Goal: Book appointment/travel/reservation

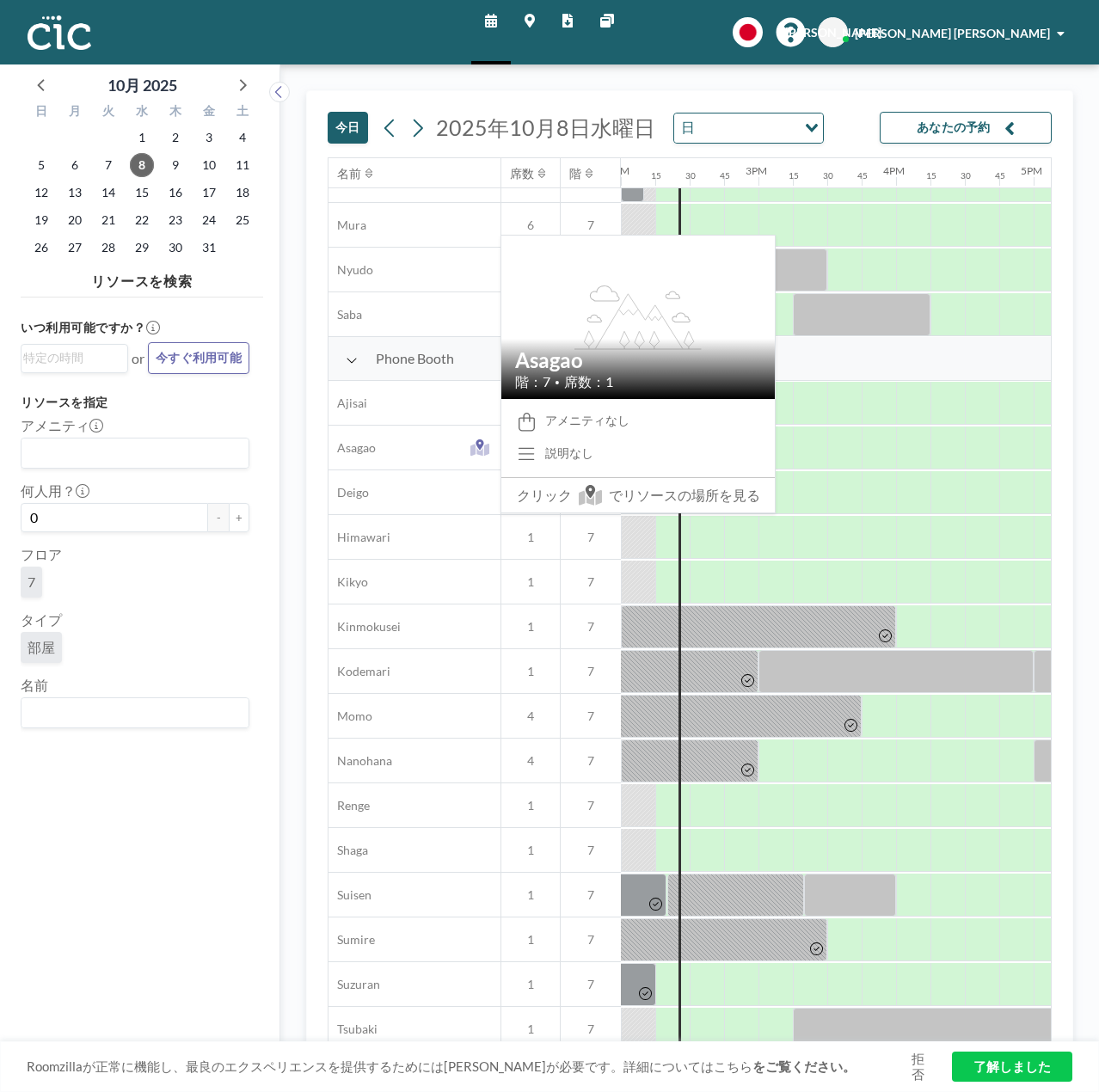
scroll to position [329, 1927]
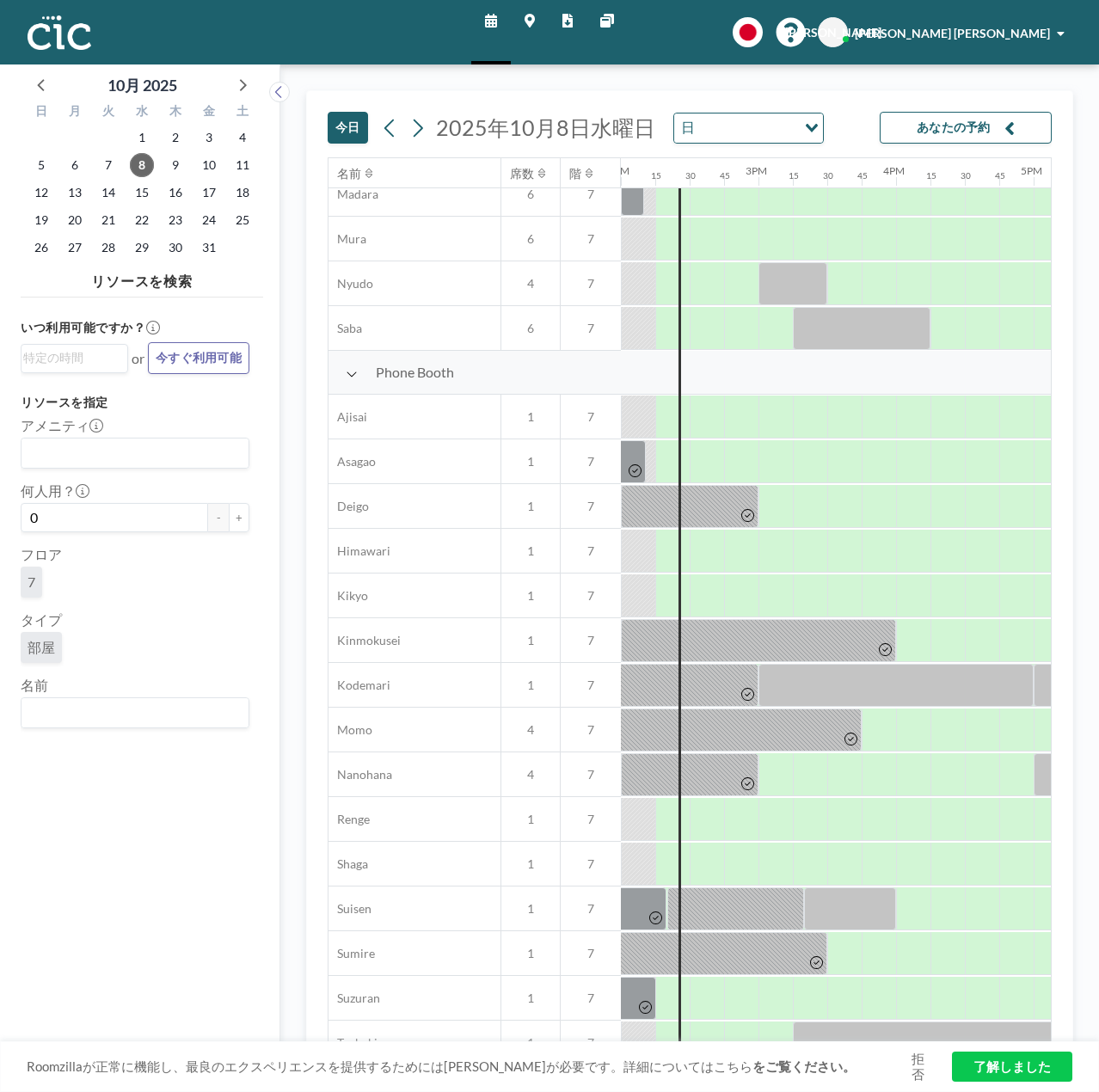
click at [346, 372] on icon at bounding box center [352, 374] width 12 height 14
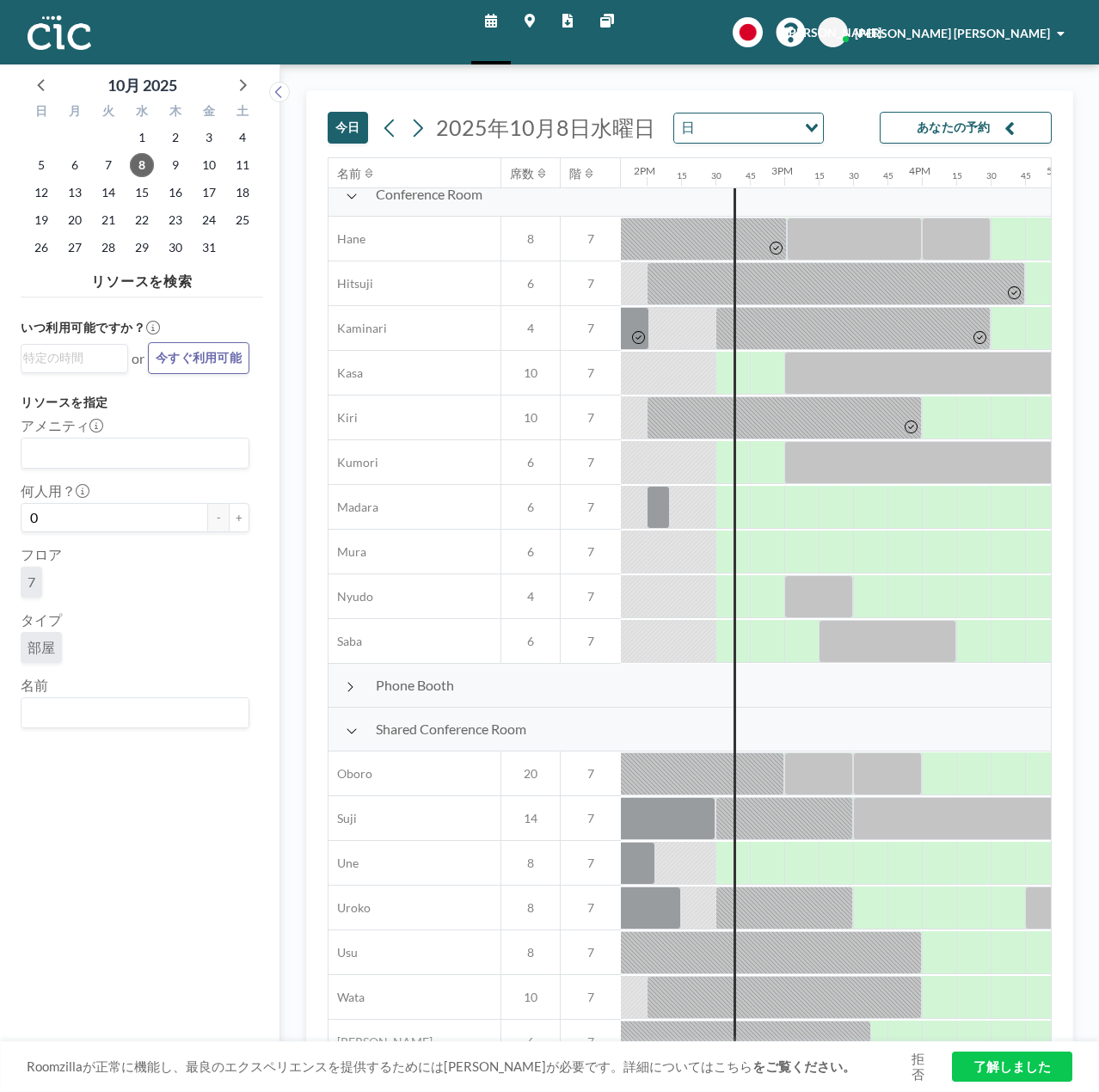
scroll to position [0, 1902]
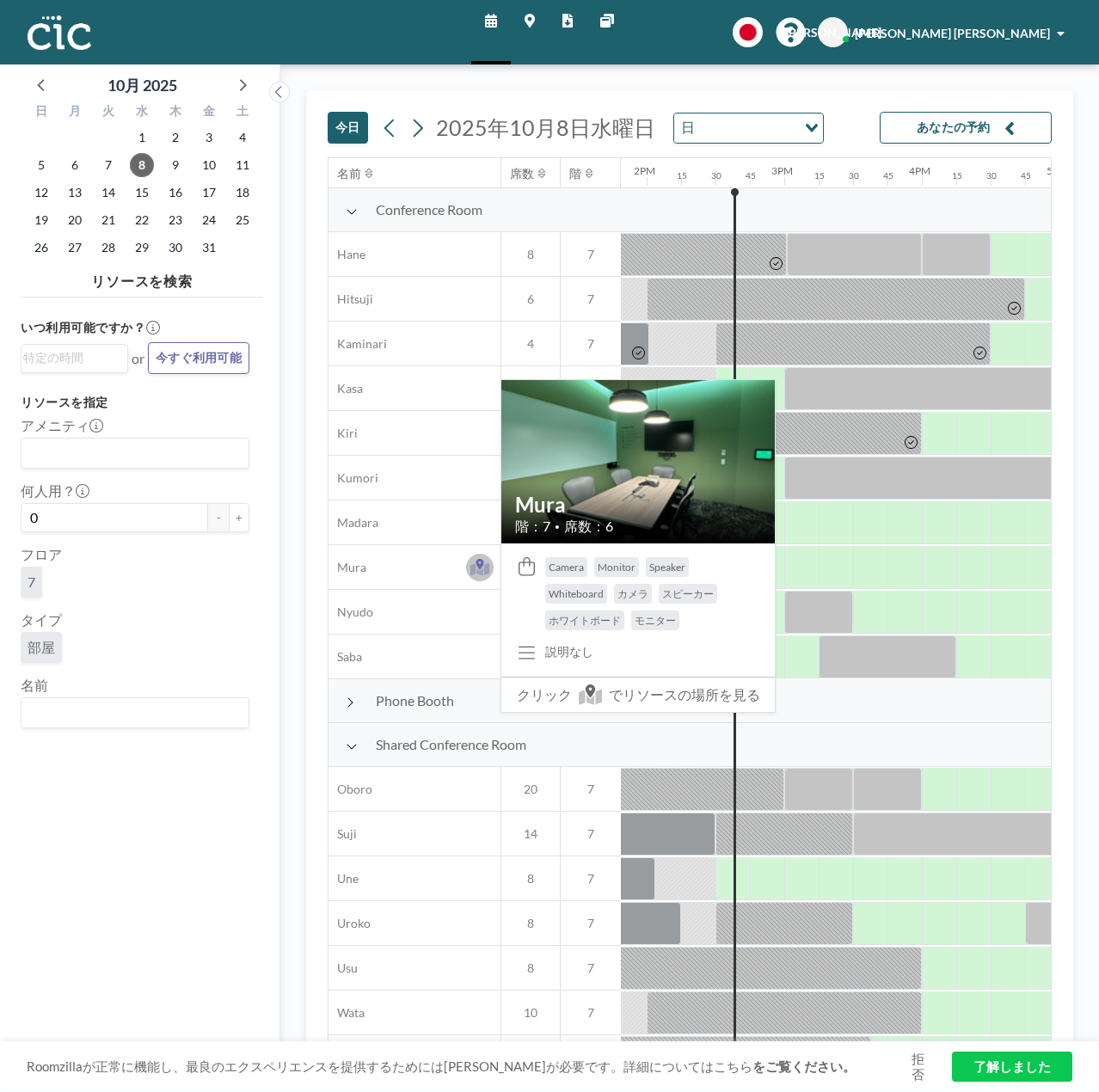
click at [482, 565] on icon at bounding box center [480, 564] width 8 height 10
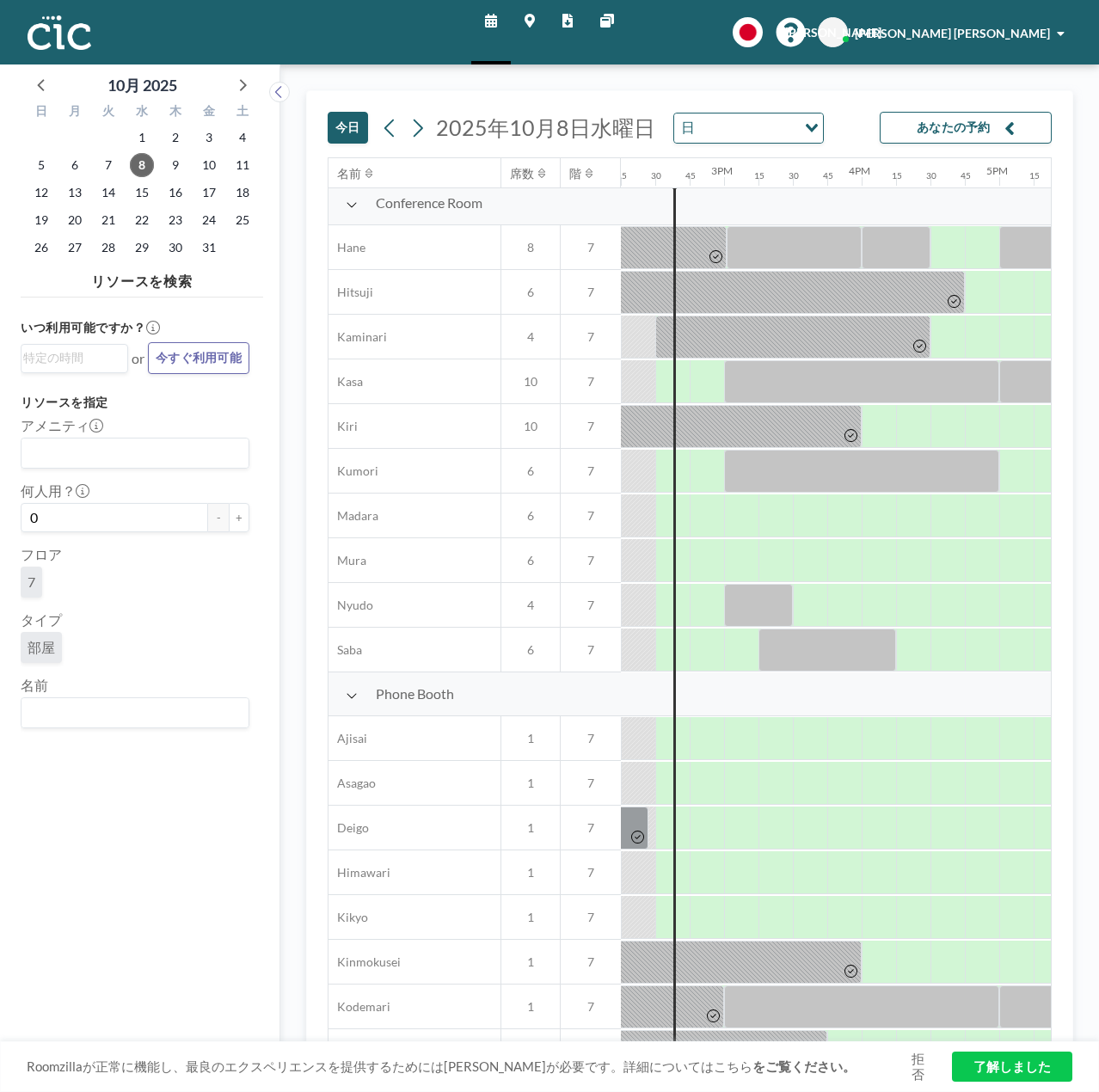
scroll to position [0, 1962]
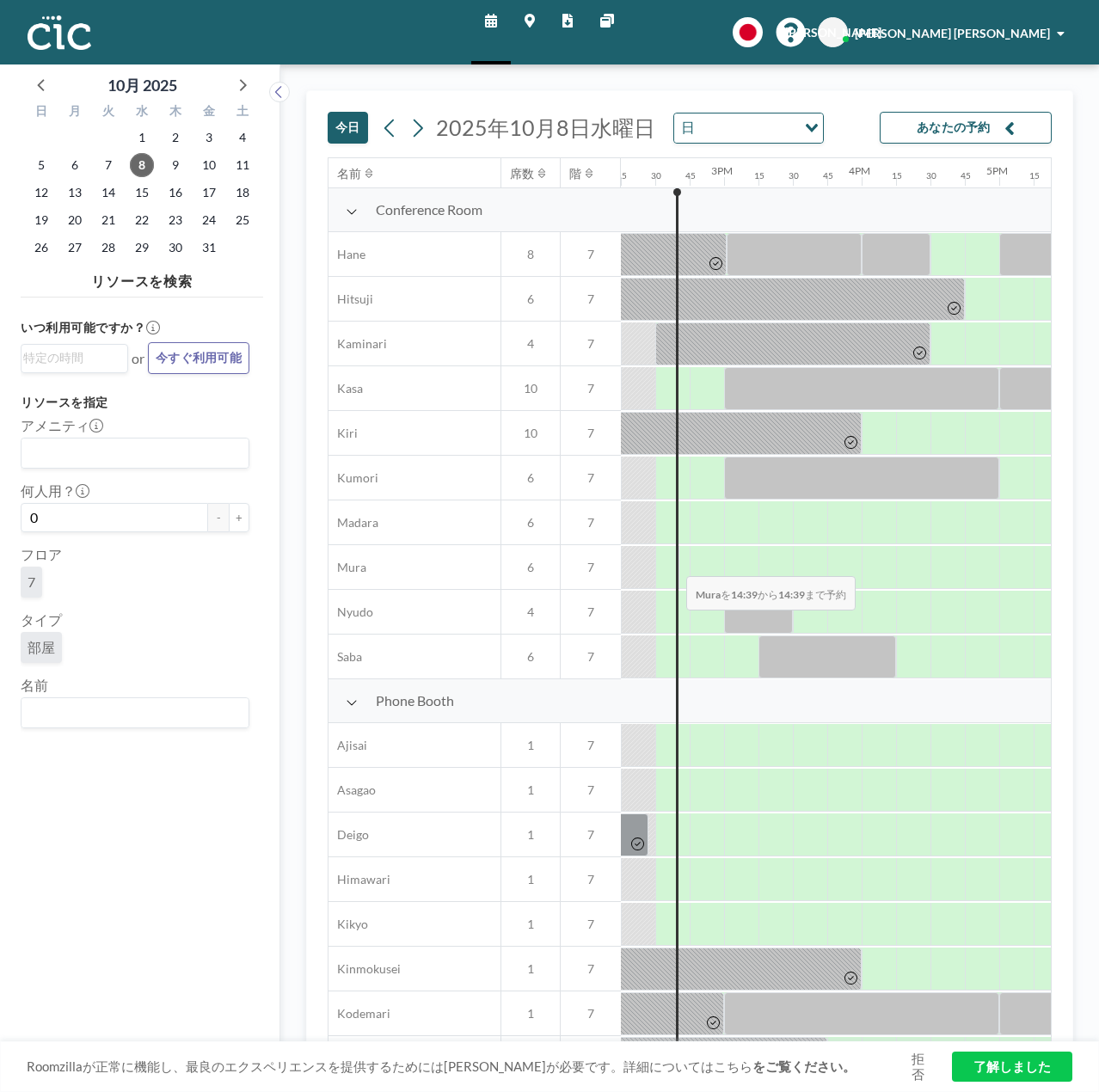
drag, startPoint x: 686, startPoint y: 572, endPoint x: 673, endPoint y: 563, distance: 15.8
click at [673, 563] on div at bounding box center [311, 567] width 3304 height 44
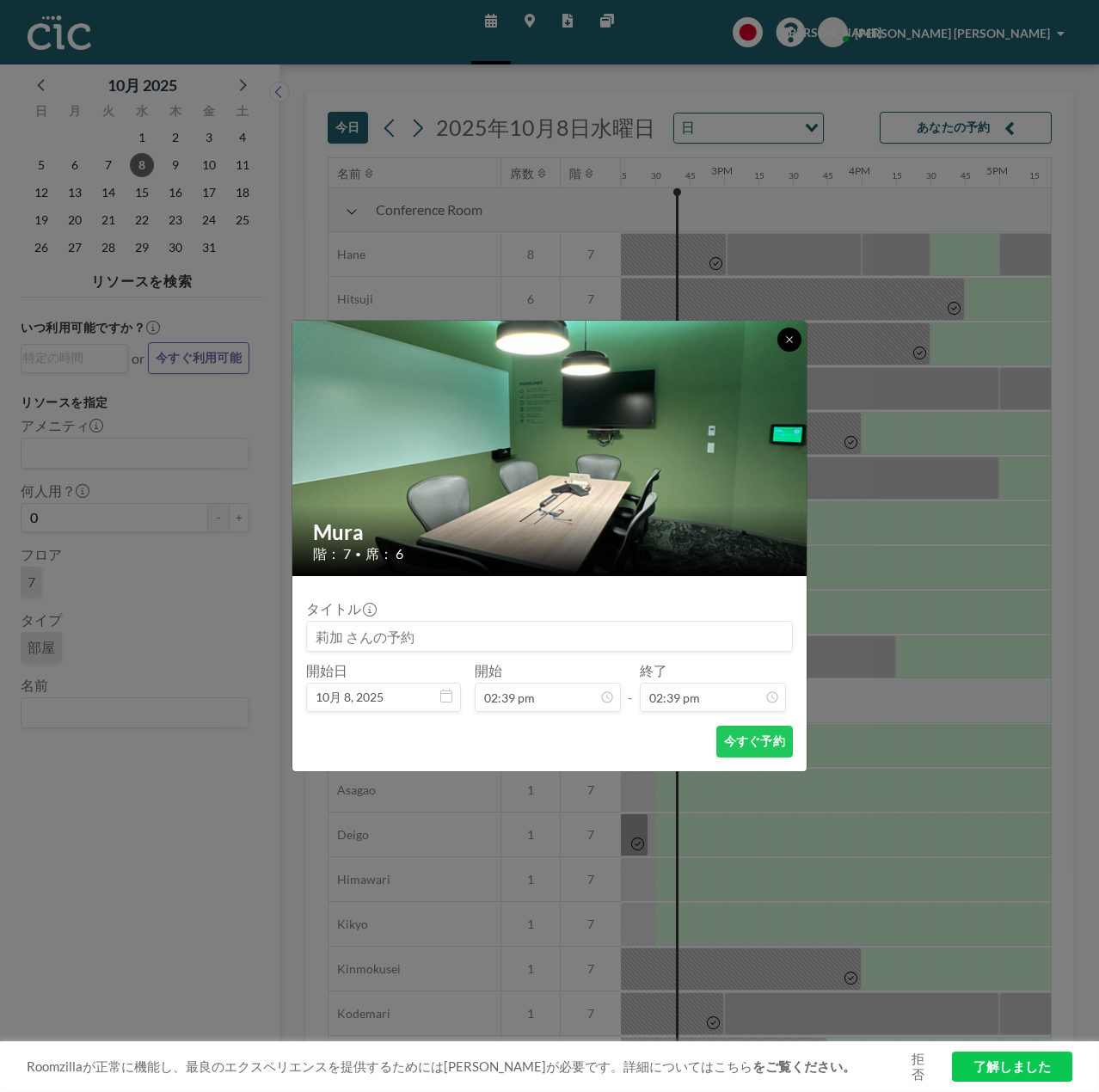
click at [786, 342] on icon at bounding box center [790, 340] width 10 height 10
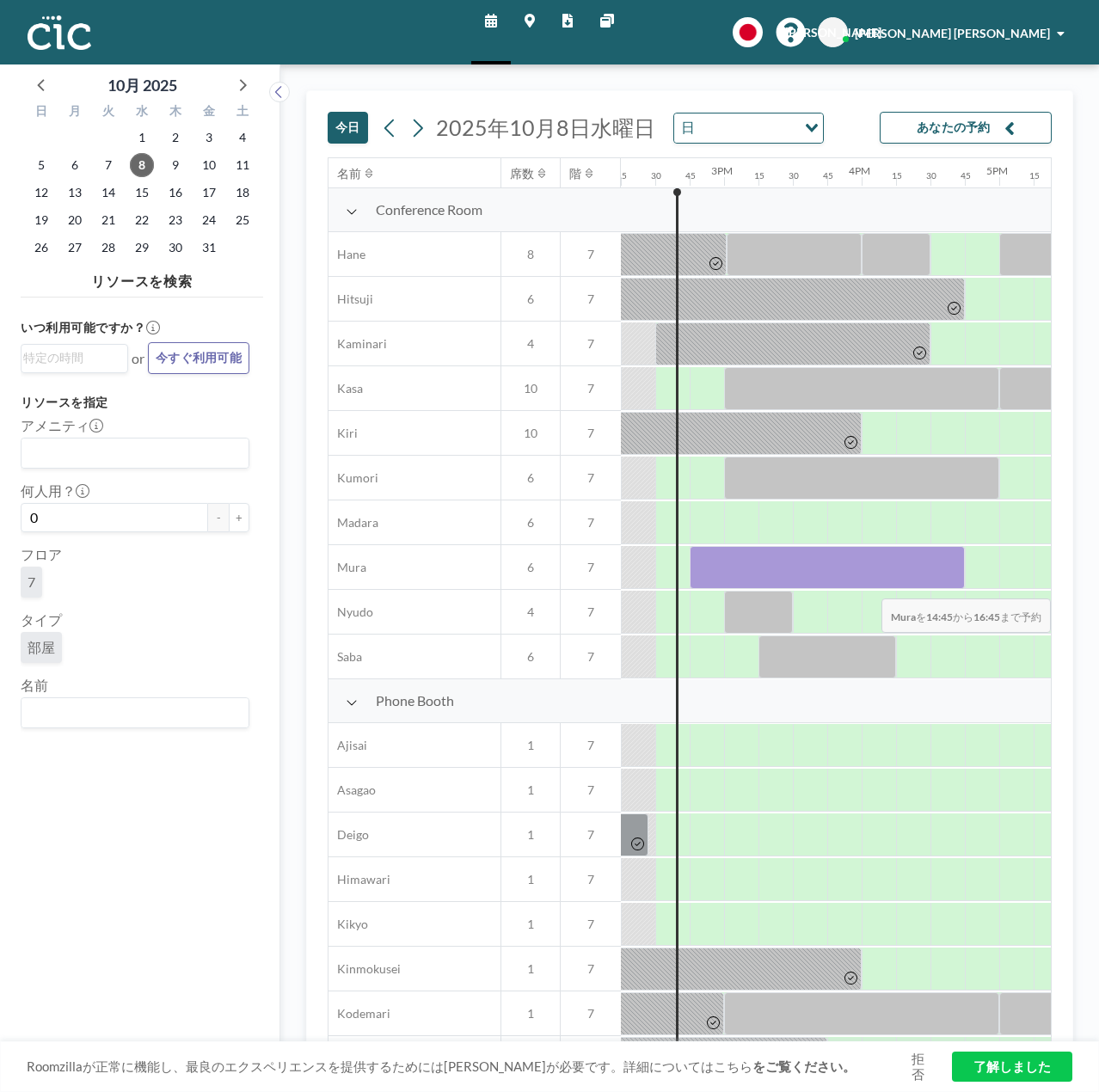
click at [1012, 586] on div at bounding box center [1016, 567] width 34 height 42
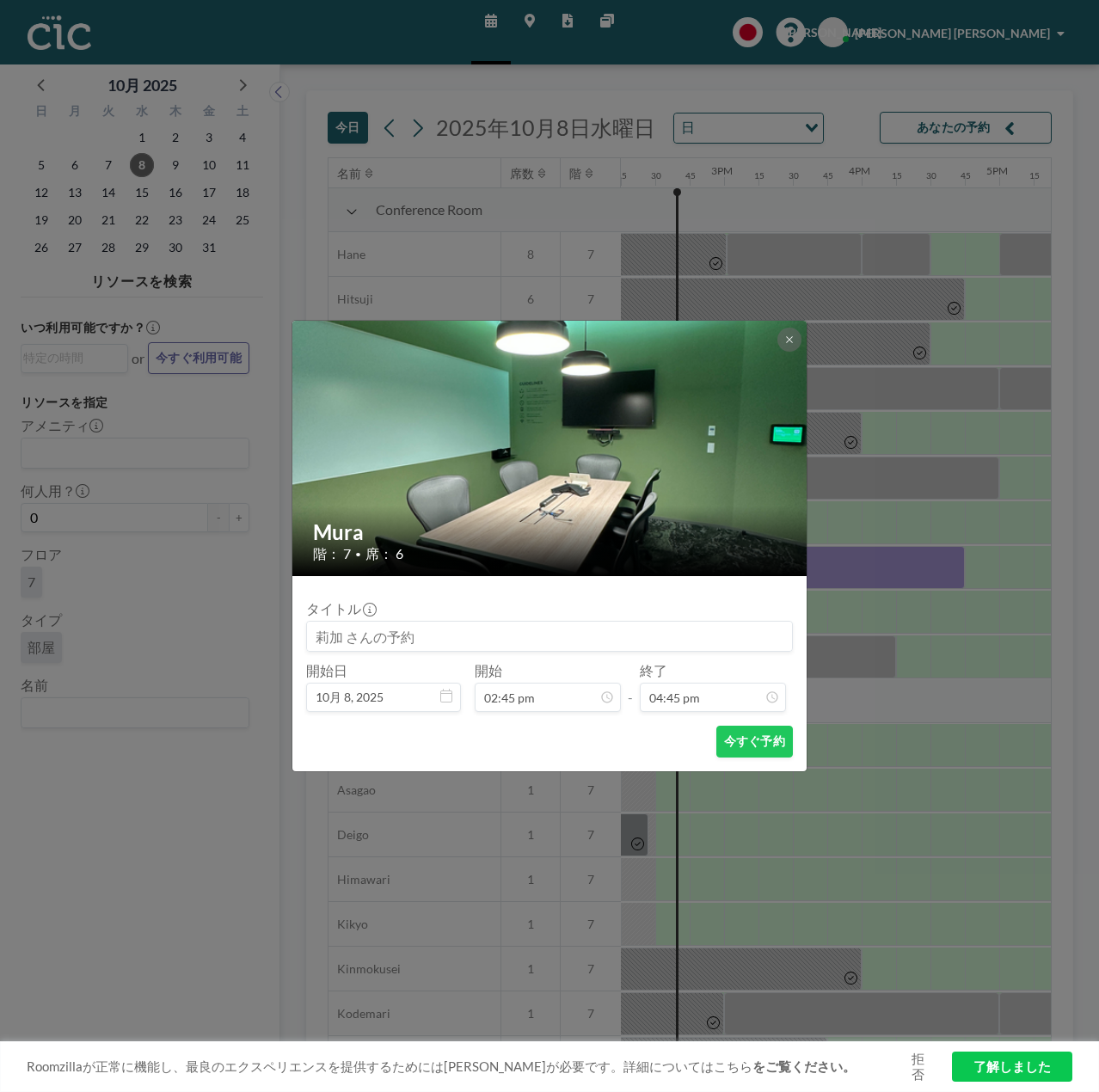
click at [759, 749] on button "今すぐ予約" at bounding box center [755, 741] width 77 height 32
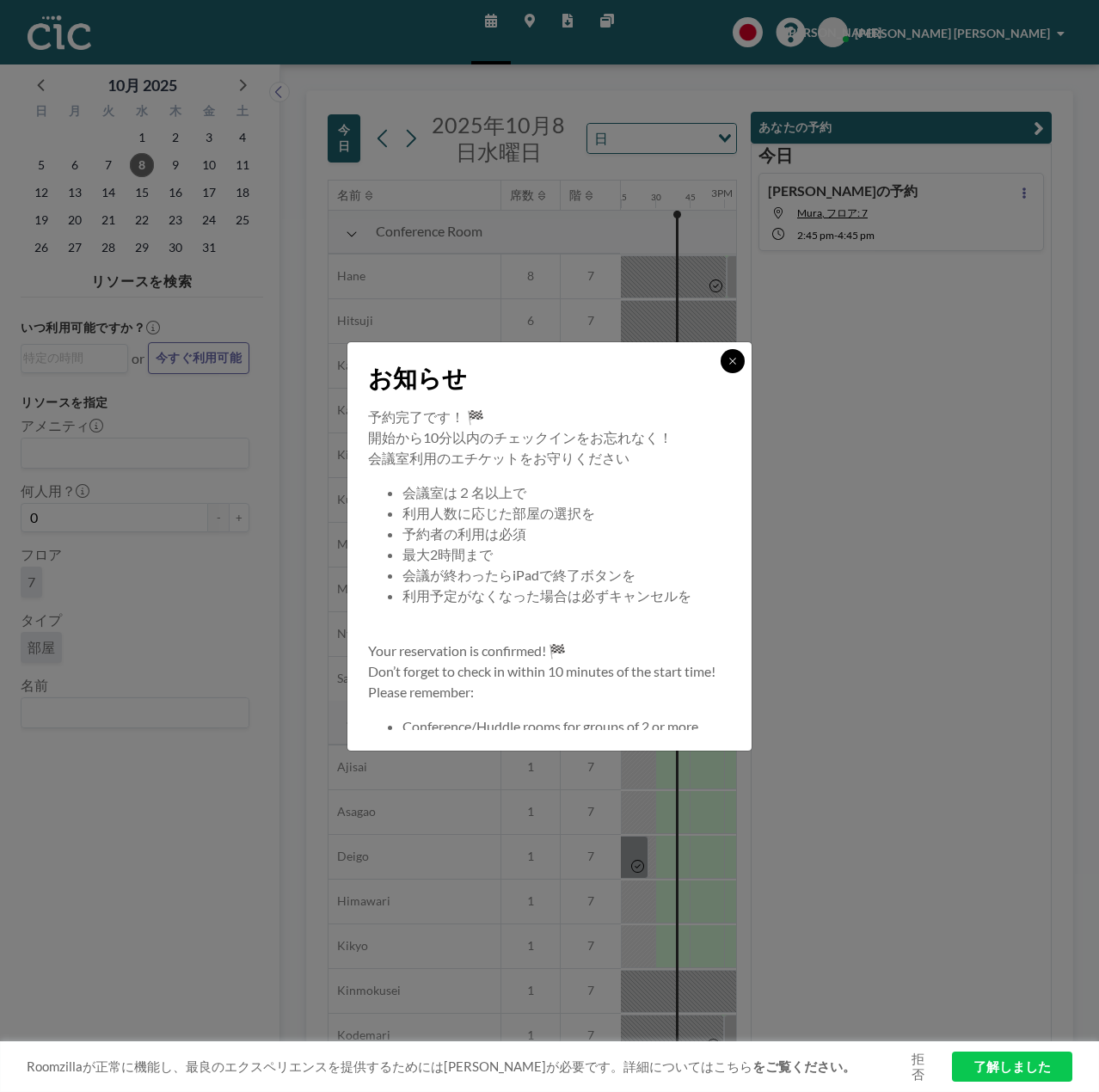
click at [736, 361] on icon at bounding box center [733, 361] width 10 height 10
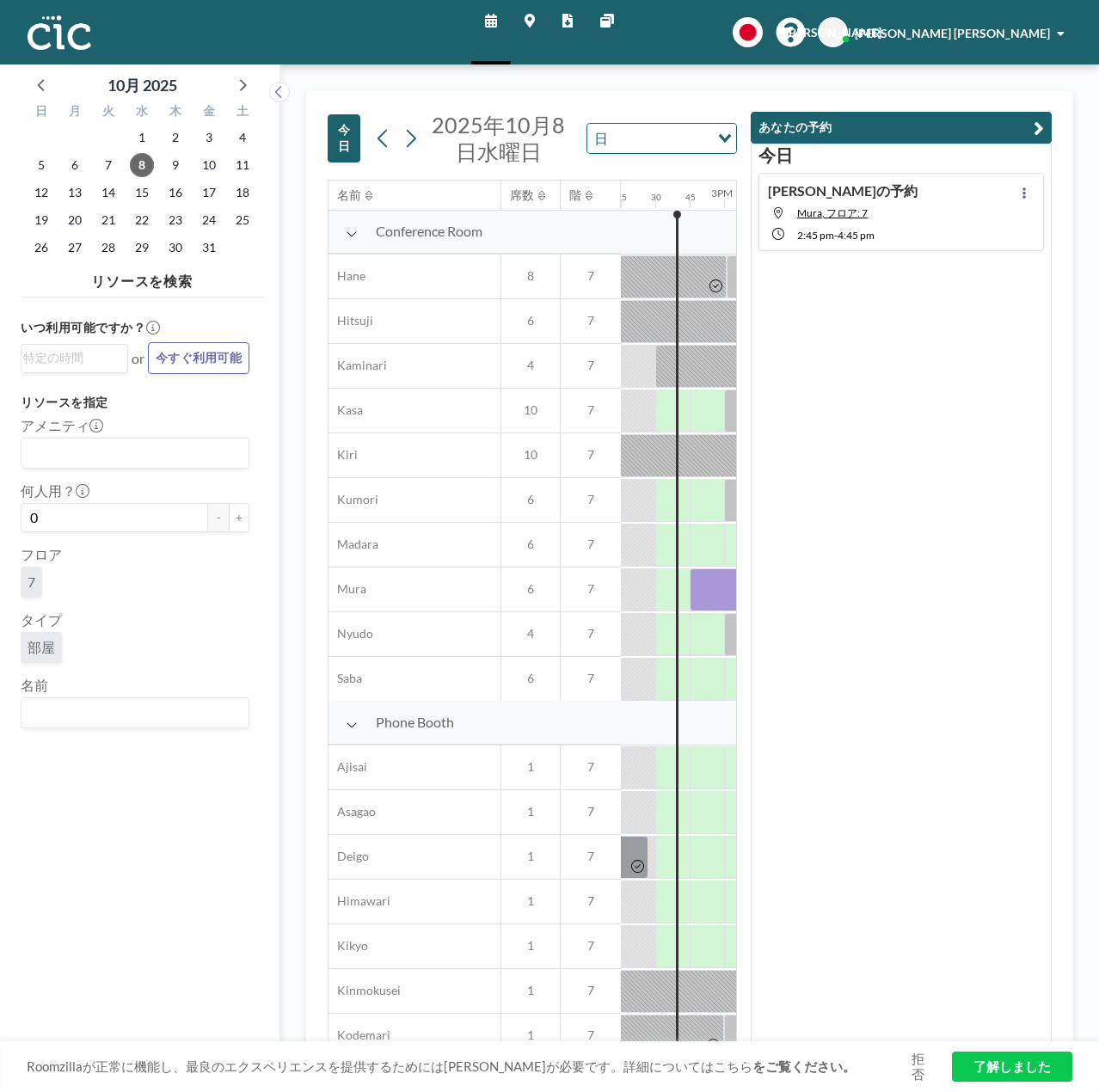
click at [1045, 1064] on link "了解しました" at bounding box center [1012, 1066] width 120 height 31
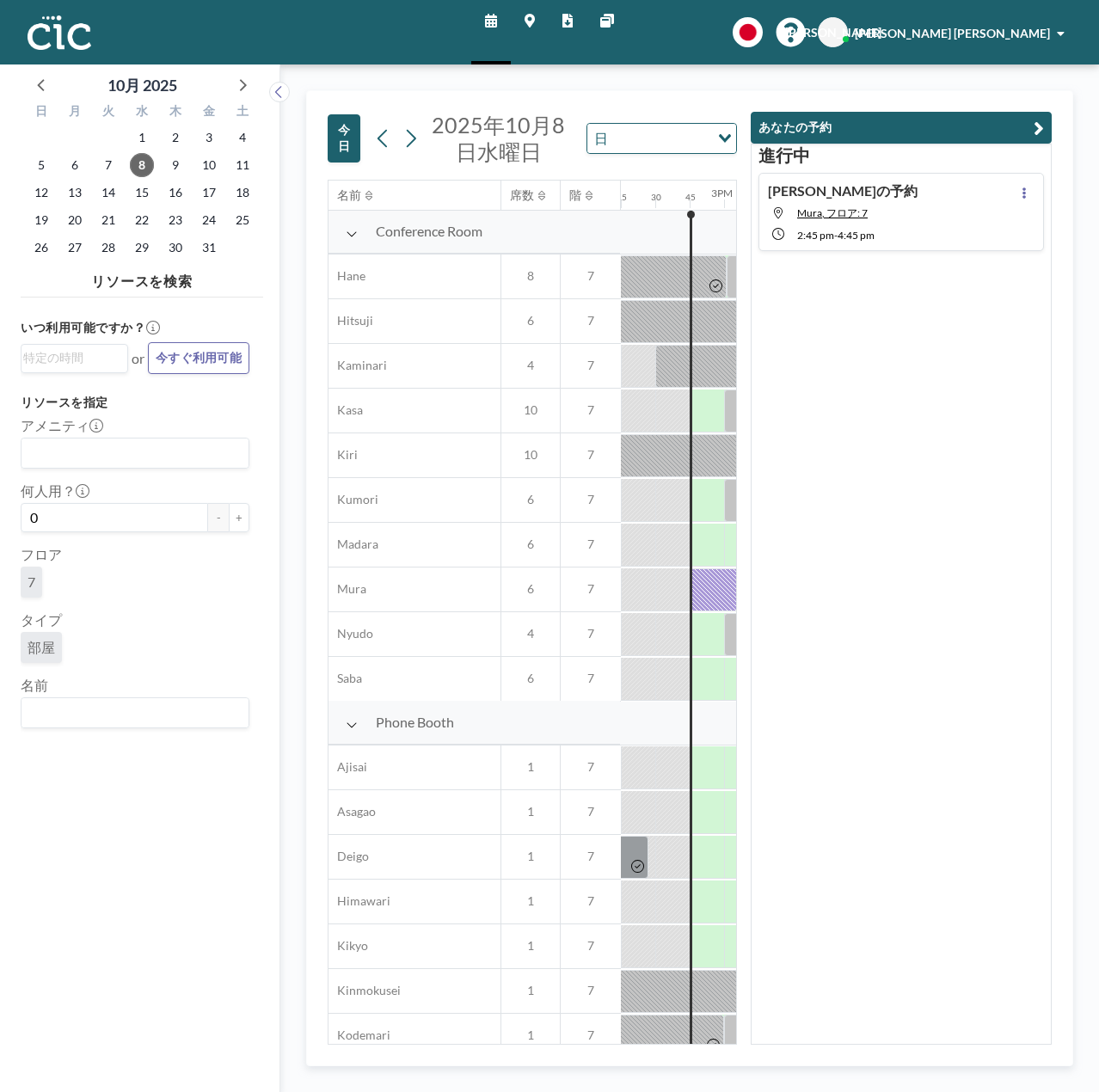
click at [1042, 128] on icon "button" at bounding box center [1039, 128] width 10 height 21
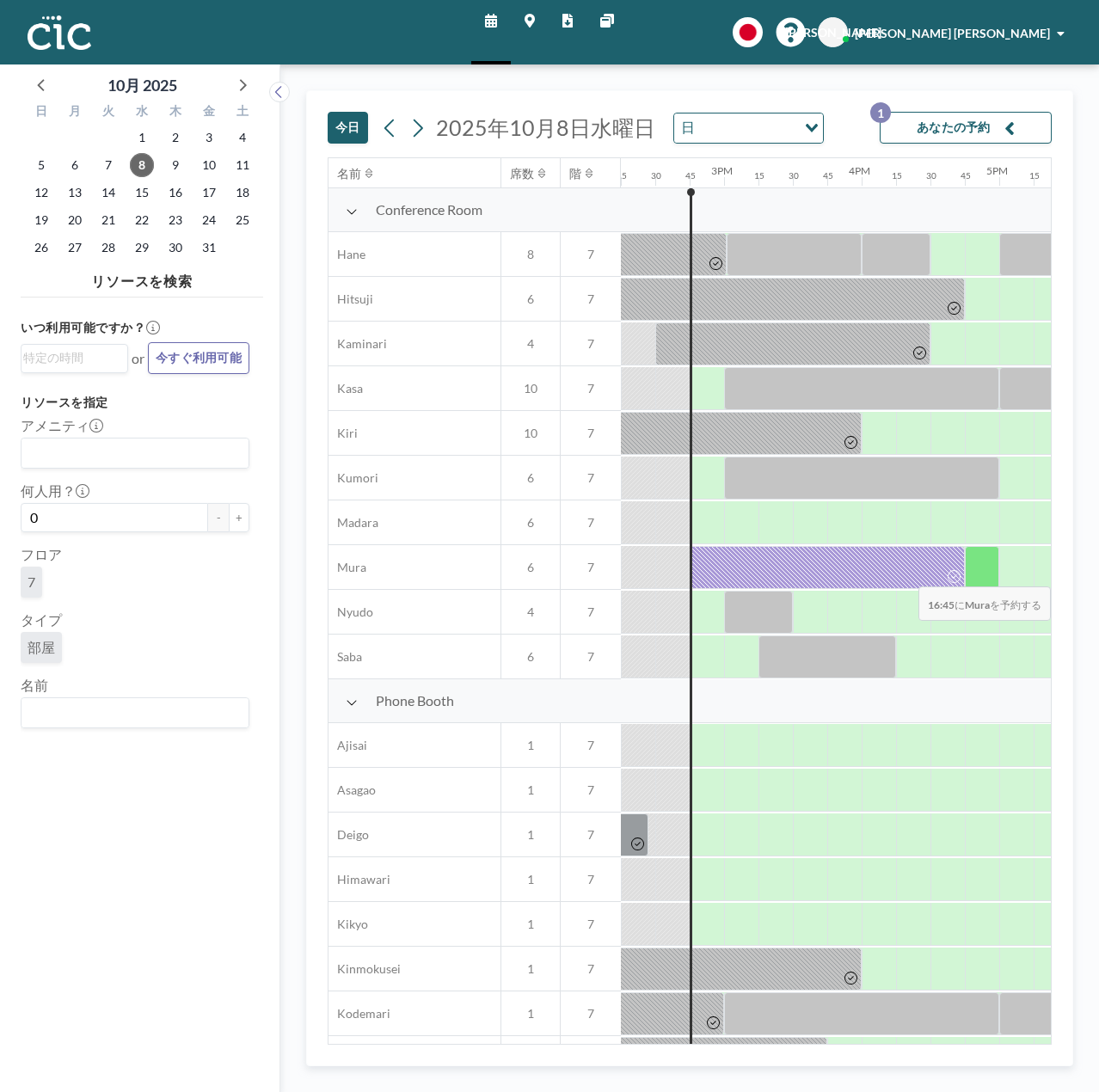
click at [970, 574] on div at bounding box center [982, 568] width 34 height 43
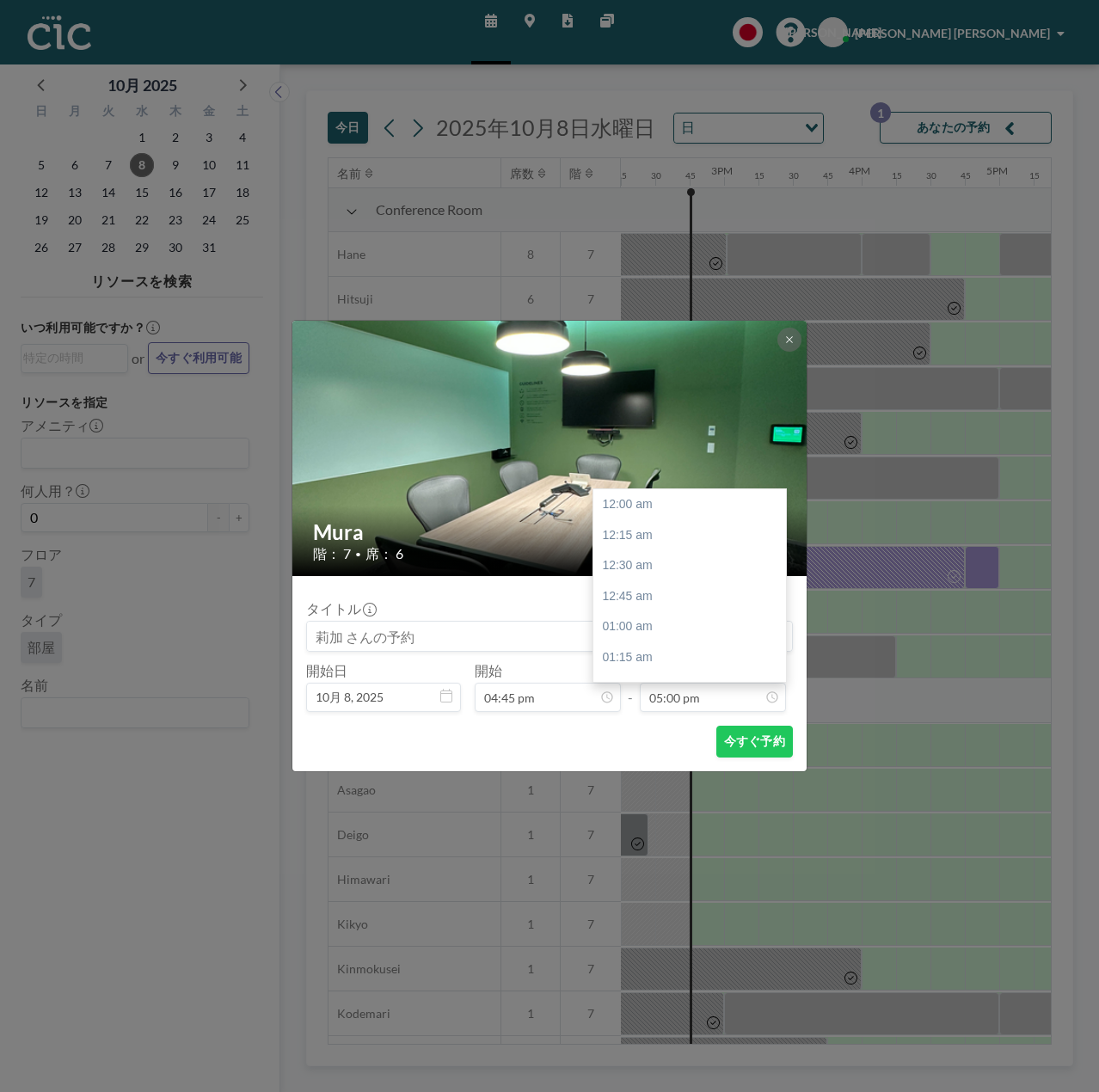
scroll to position [2082, 0]
click at [648, 630] on div "06:00 pm" at bounding box center [694, 627] width 201 height 31
type input "06:00 pm"
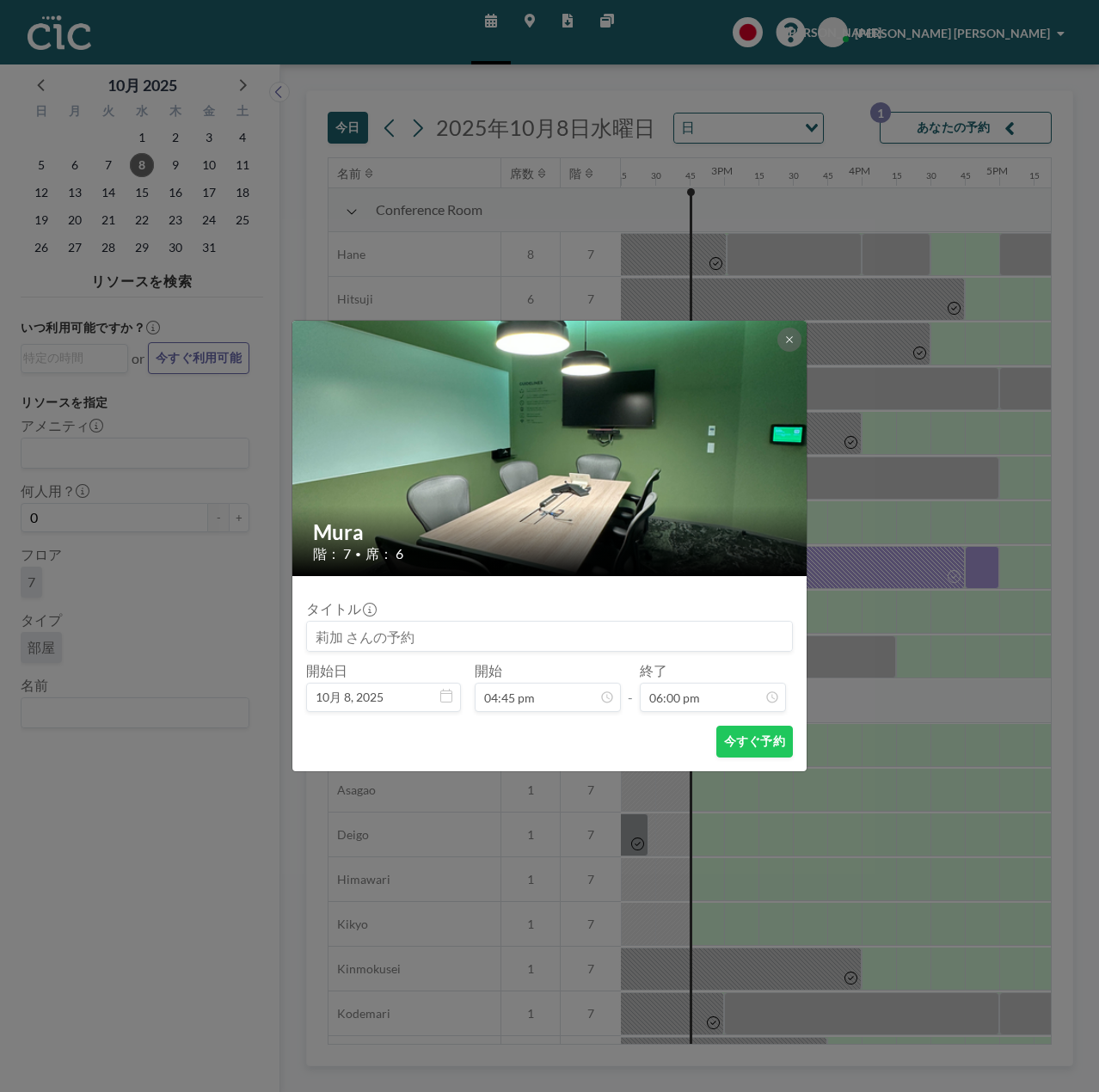
scroll to position [2205, 0]
click at [764, 745] on button "今すぐ予約" at bounding box center [755, 741] width 77 height 32
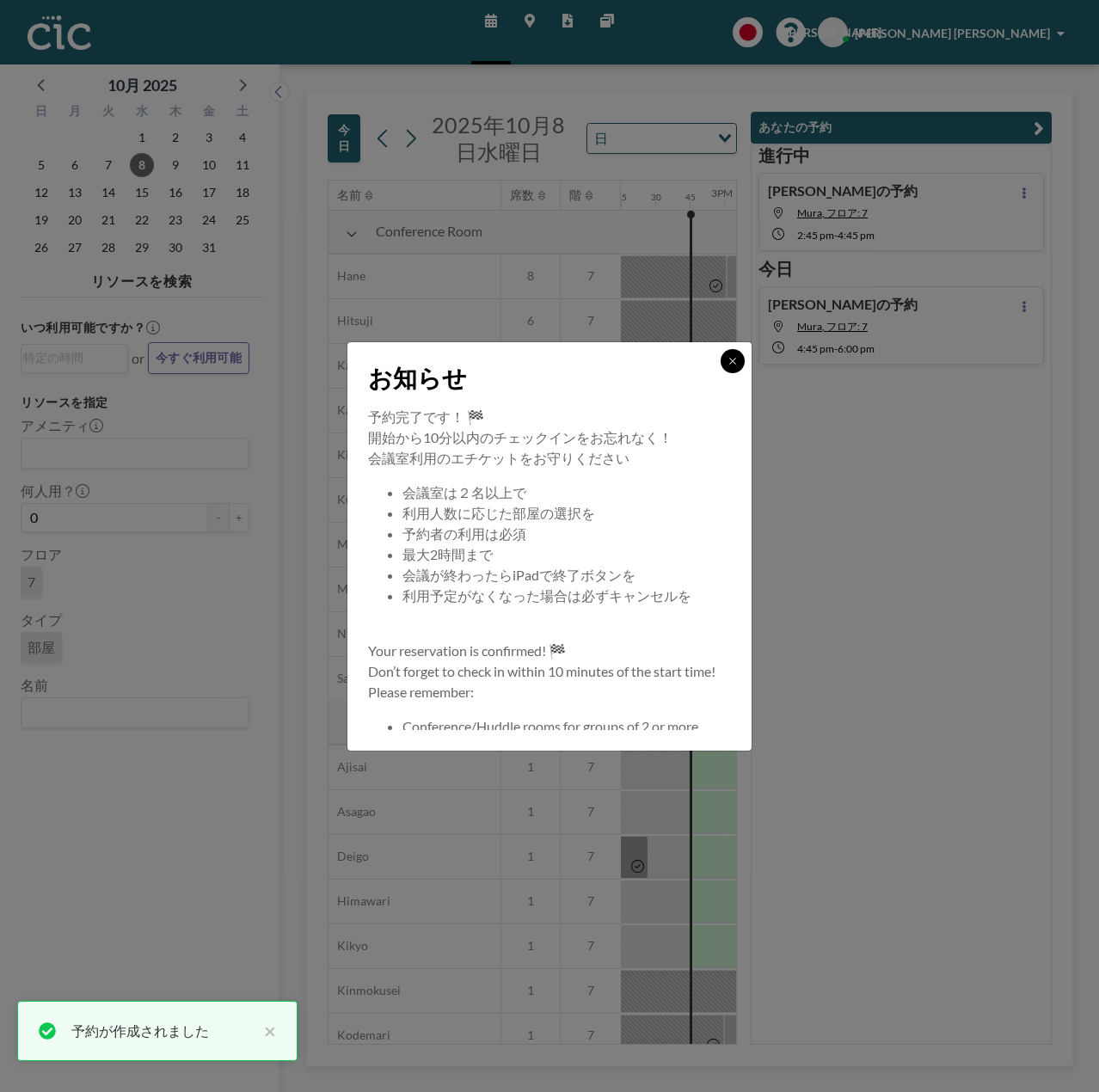
click at [732, 358] on icon at bounding box center [733, 361] width 10 height 10
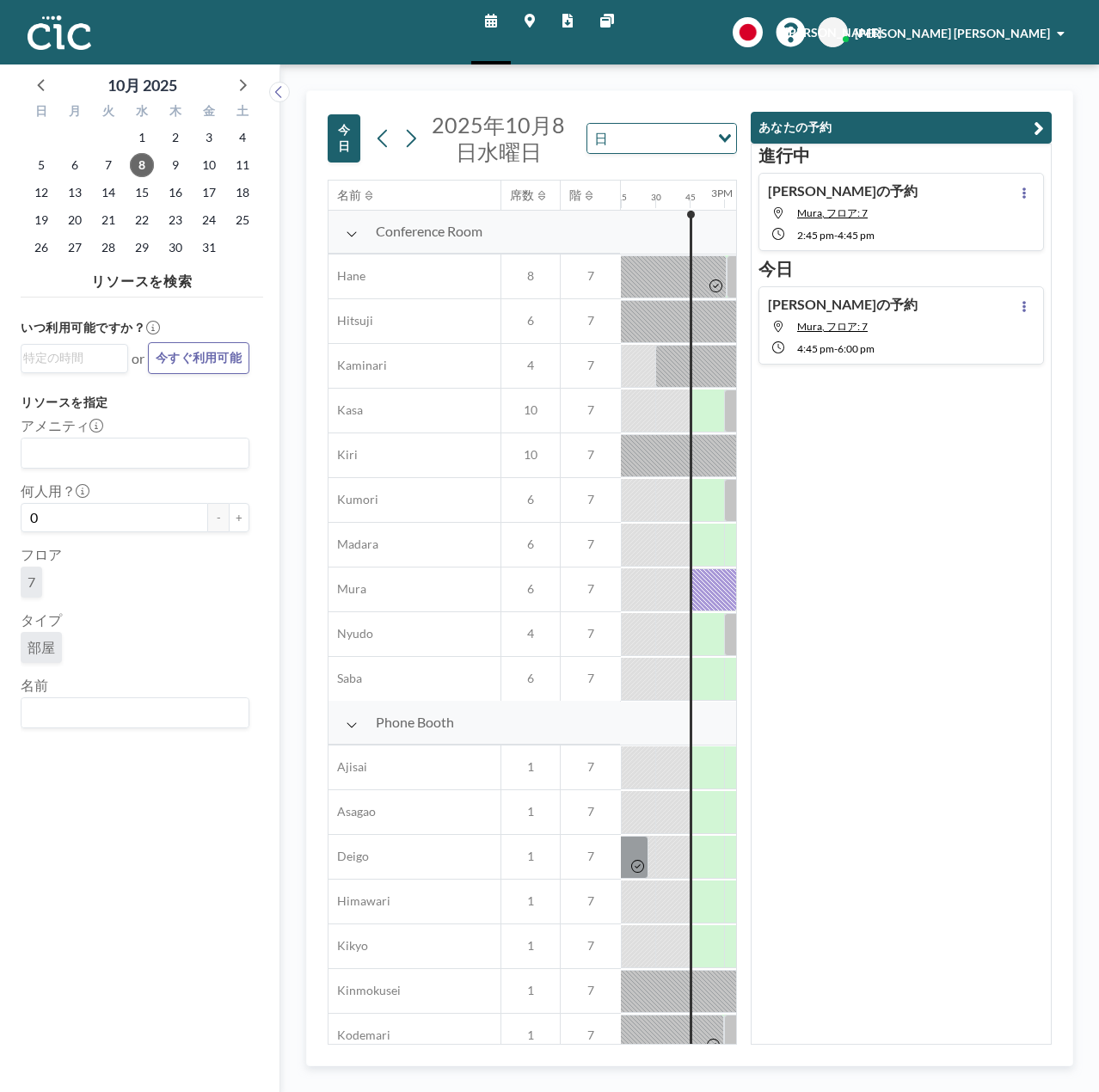
click at [1040, 126] on icon "button" at bounding box center [1039, 128] width 10 height 21
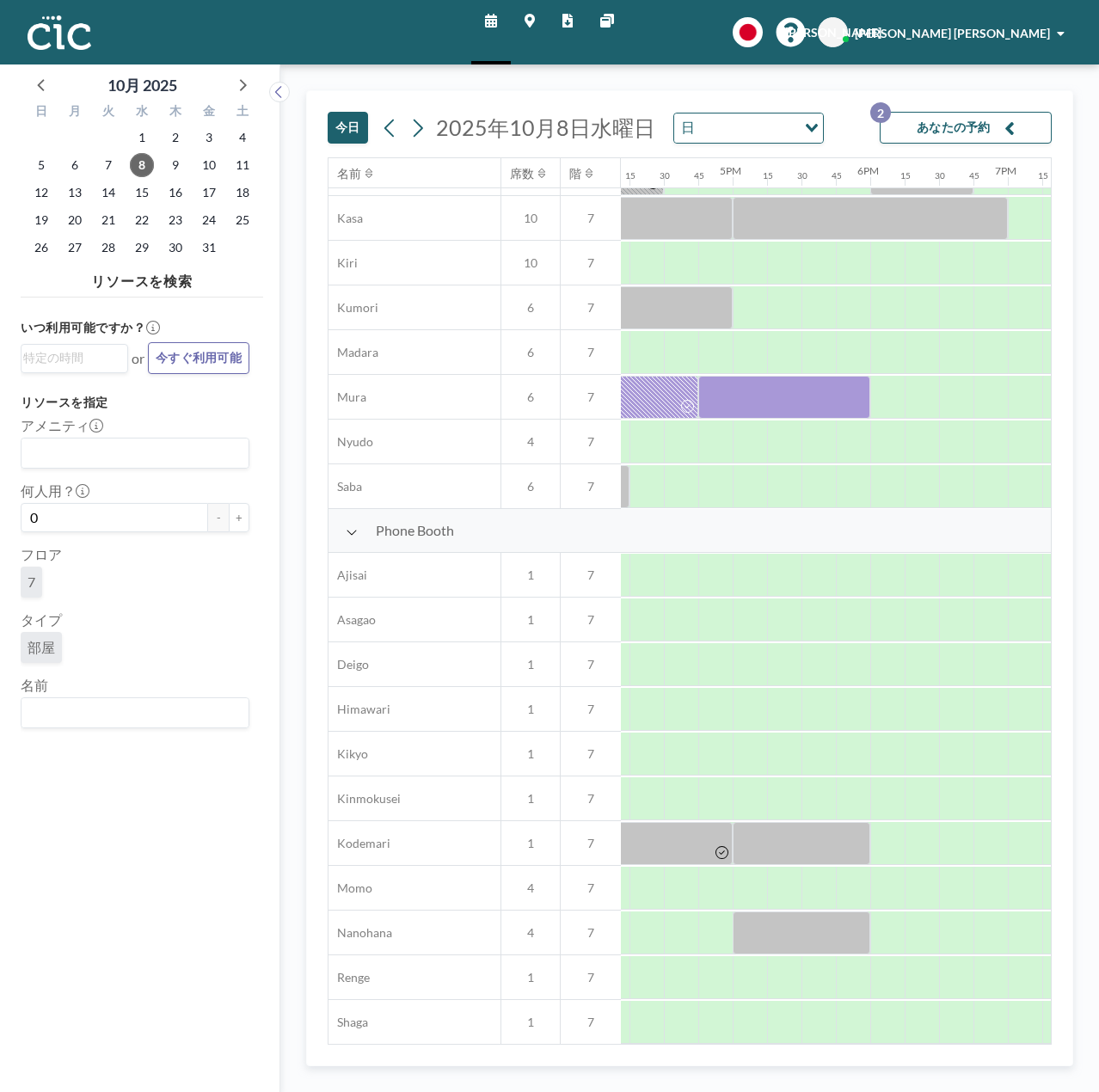
scroll to position [0, 2229]
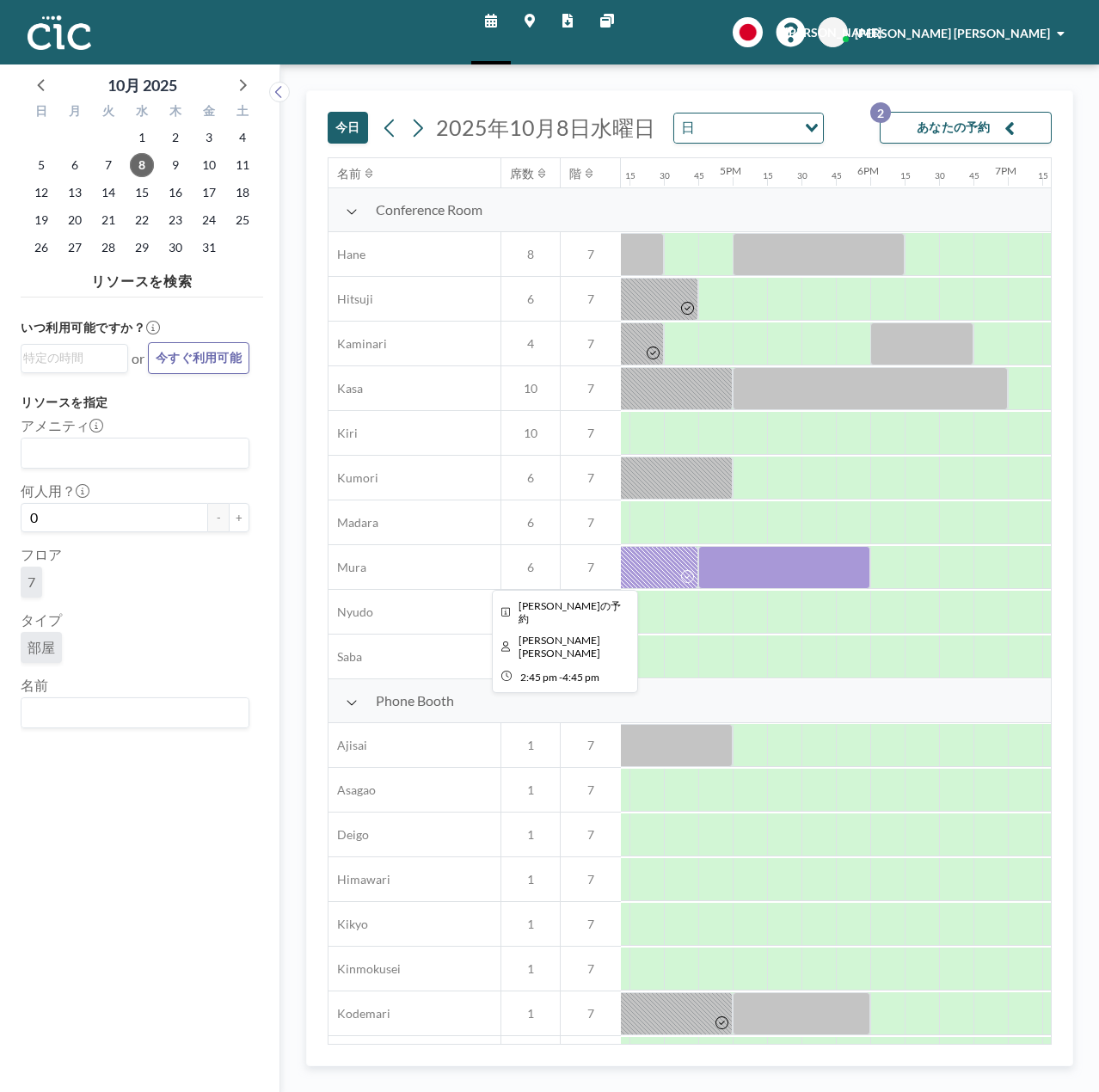
click at [636, 569] on div at bounding box center [561, 568] width 276 height 43
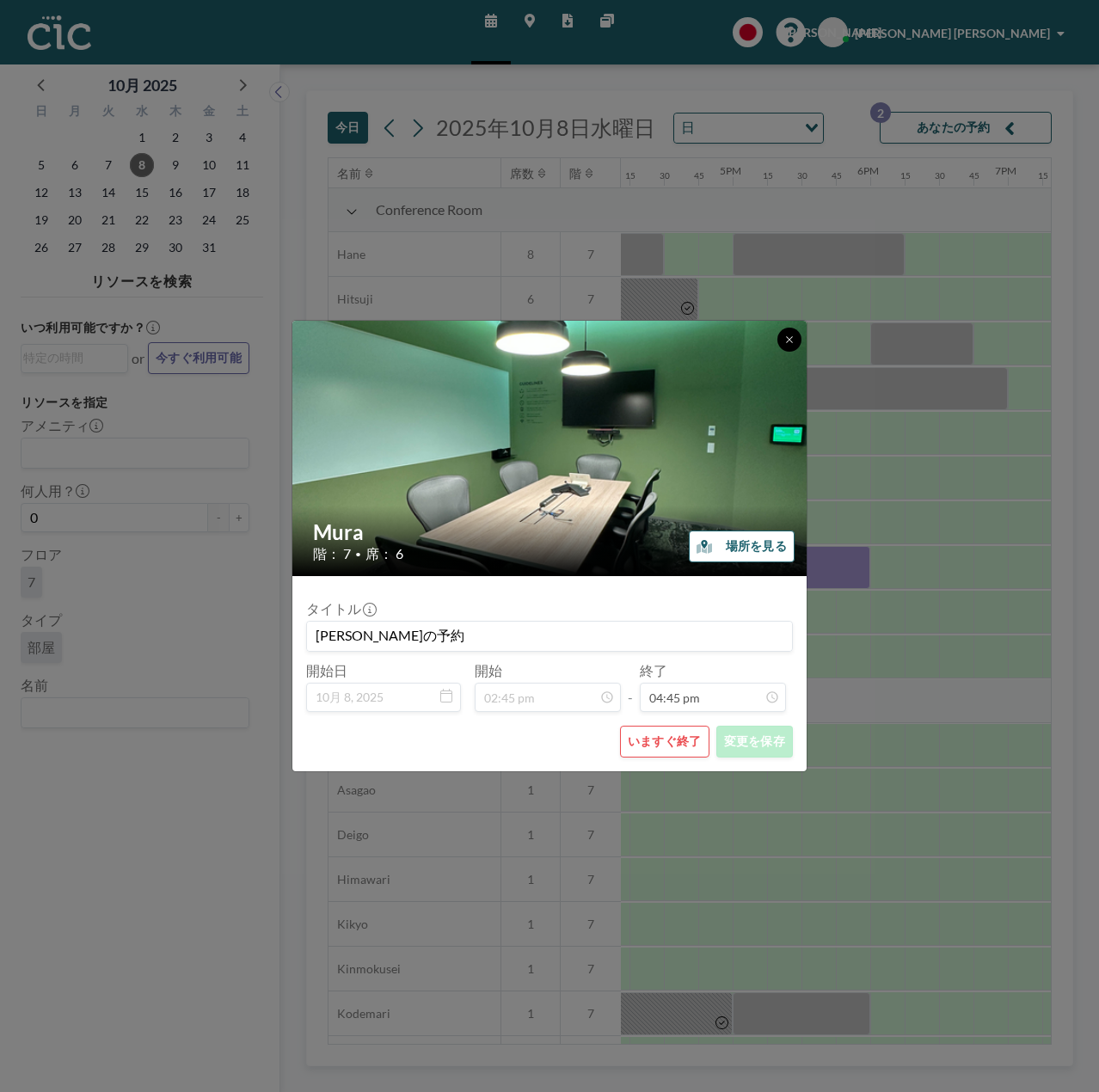
click at [799, 342] on button at bounding box center [790, 340] width 24 height 24
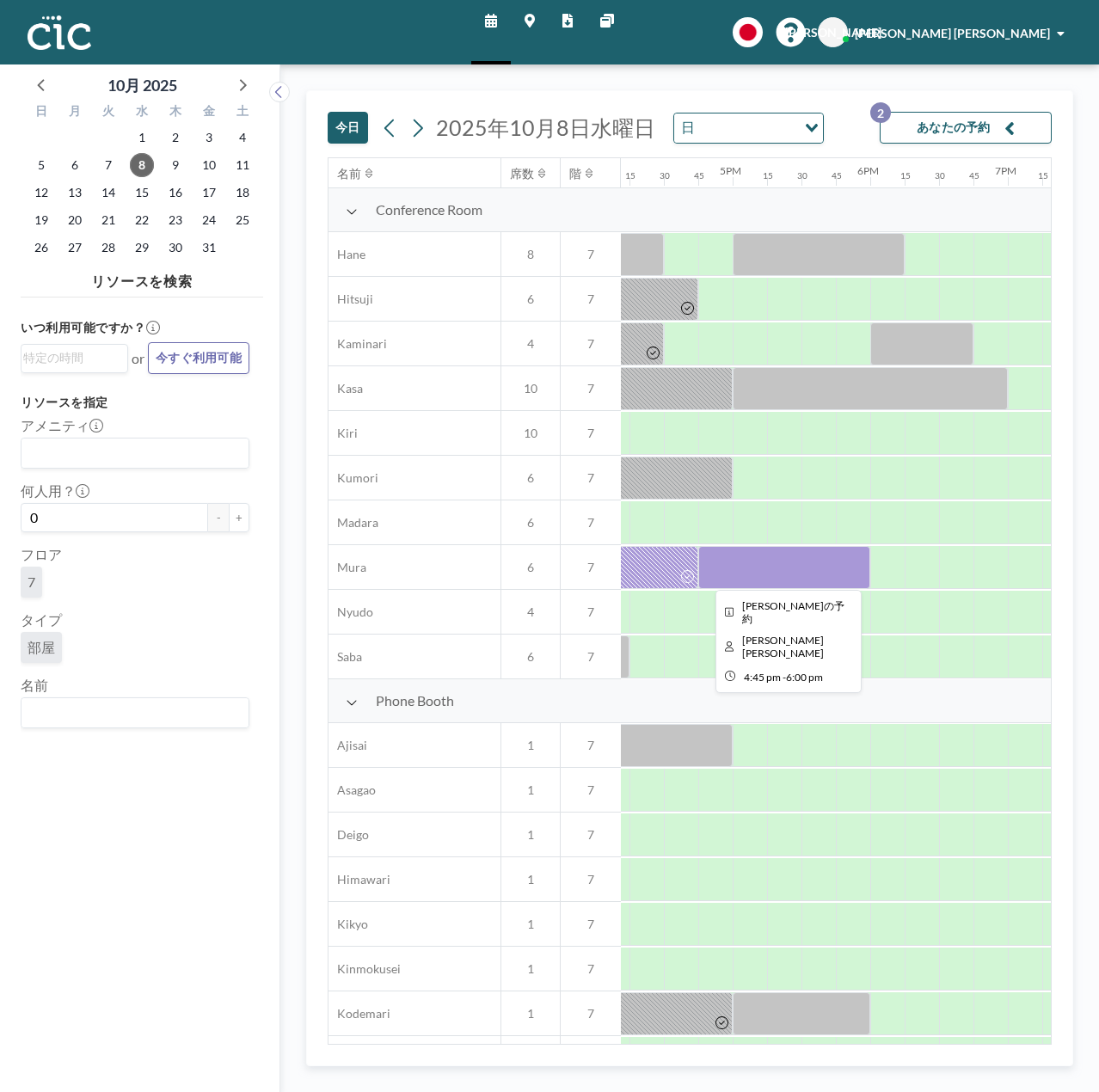
click at [811, 553] on div at bounding box center [784, 568] width 172 height 43
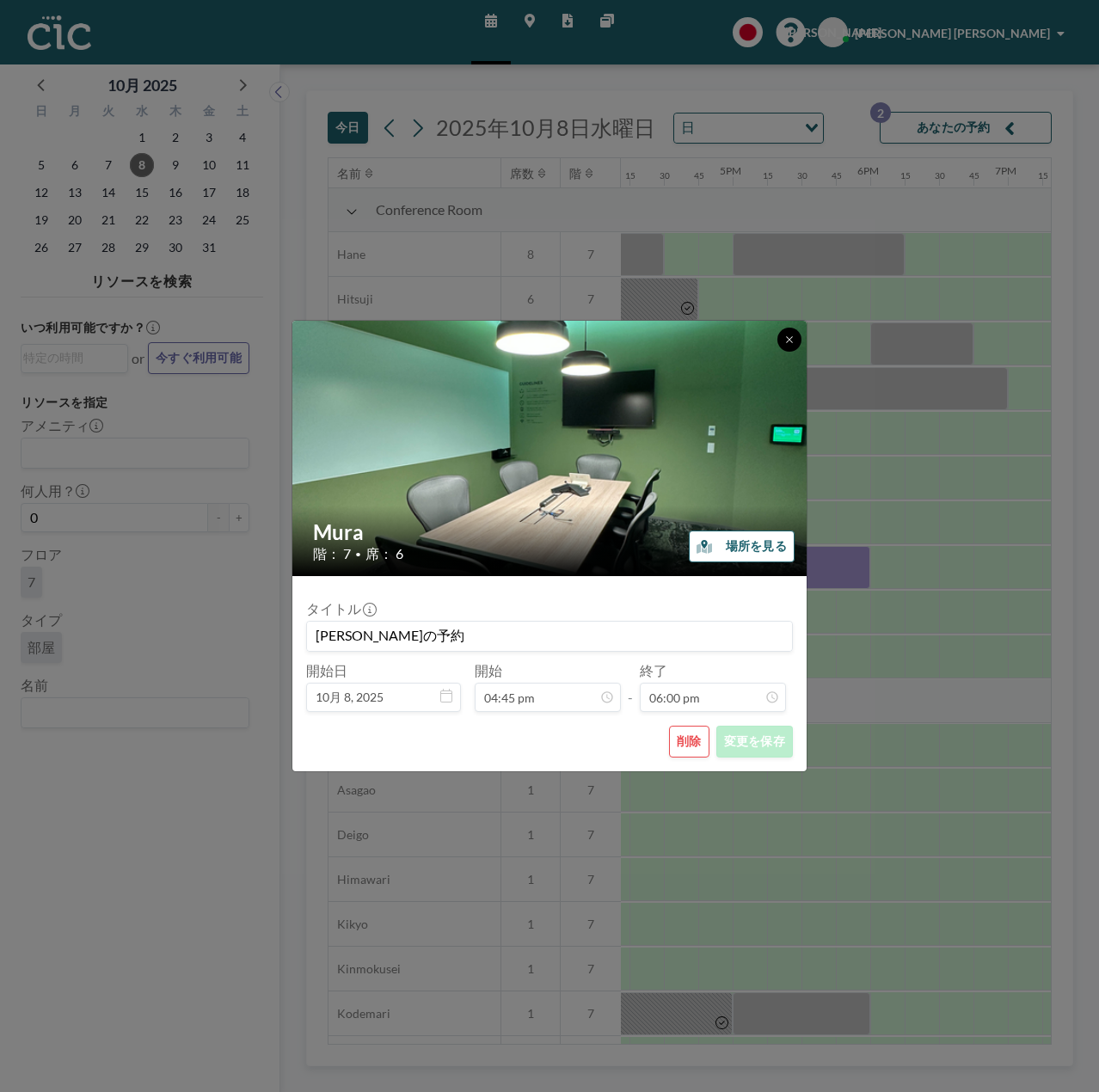
click at [788, 344] on icon at bounding box center [790, 340] width 10 height 10
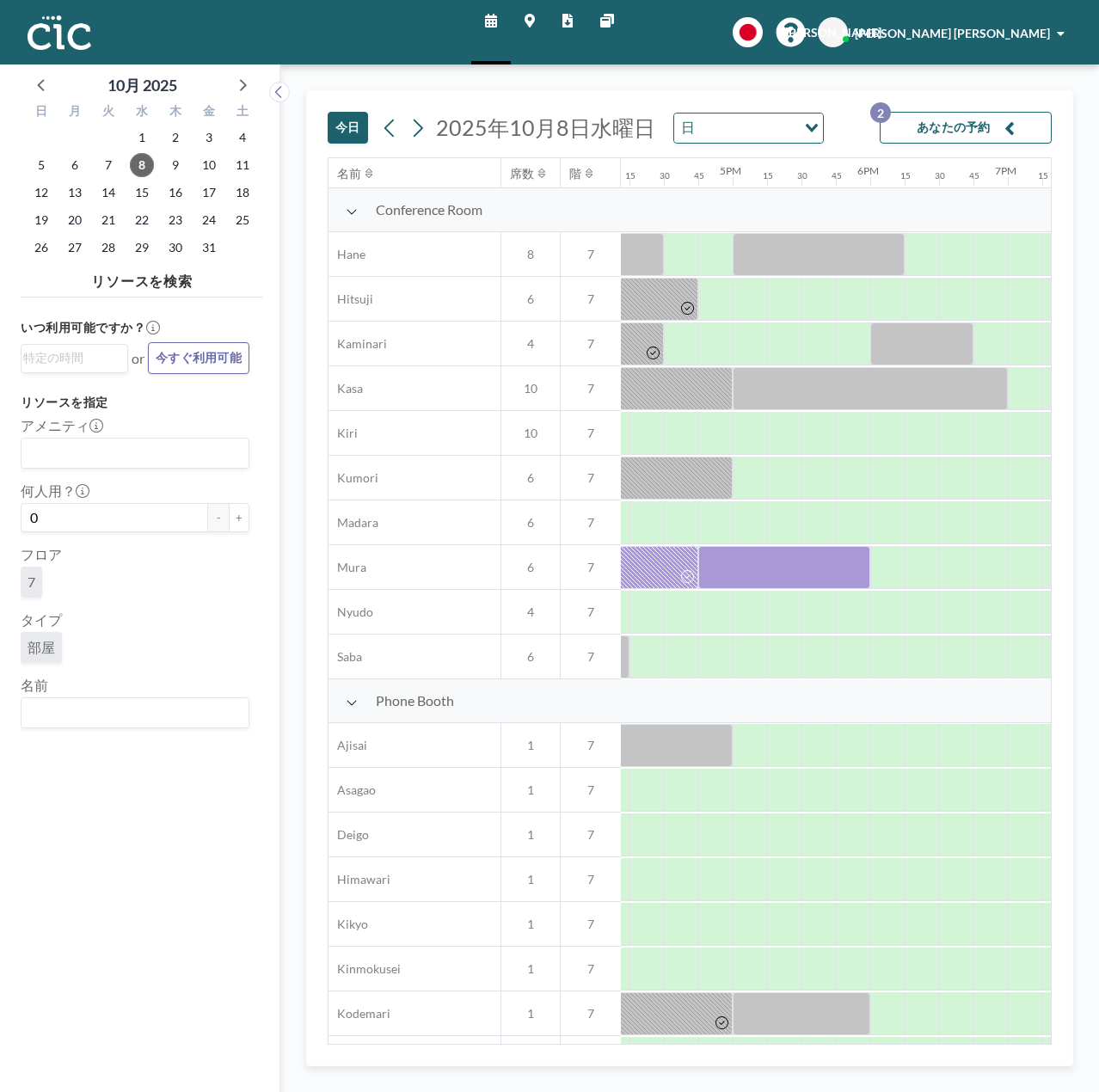
click at [64, 32] on img at bounding box center [59, 32] width 64 height 34
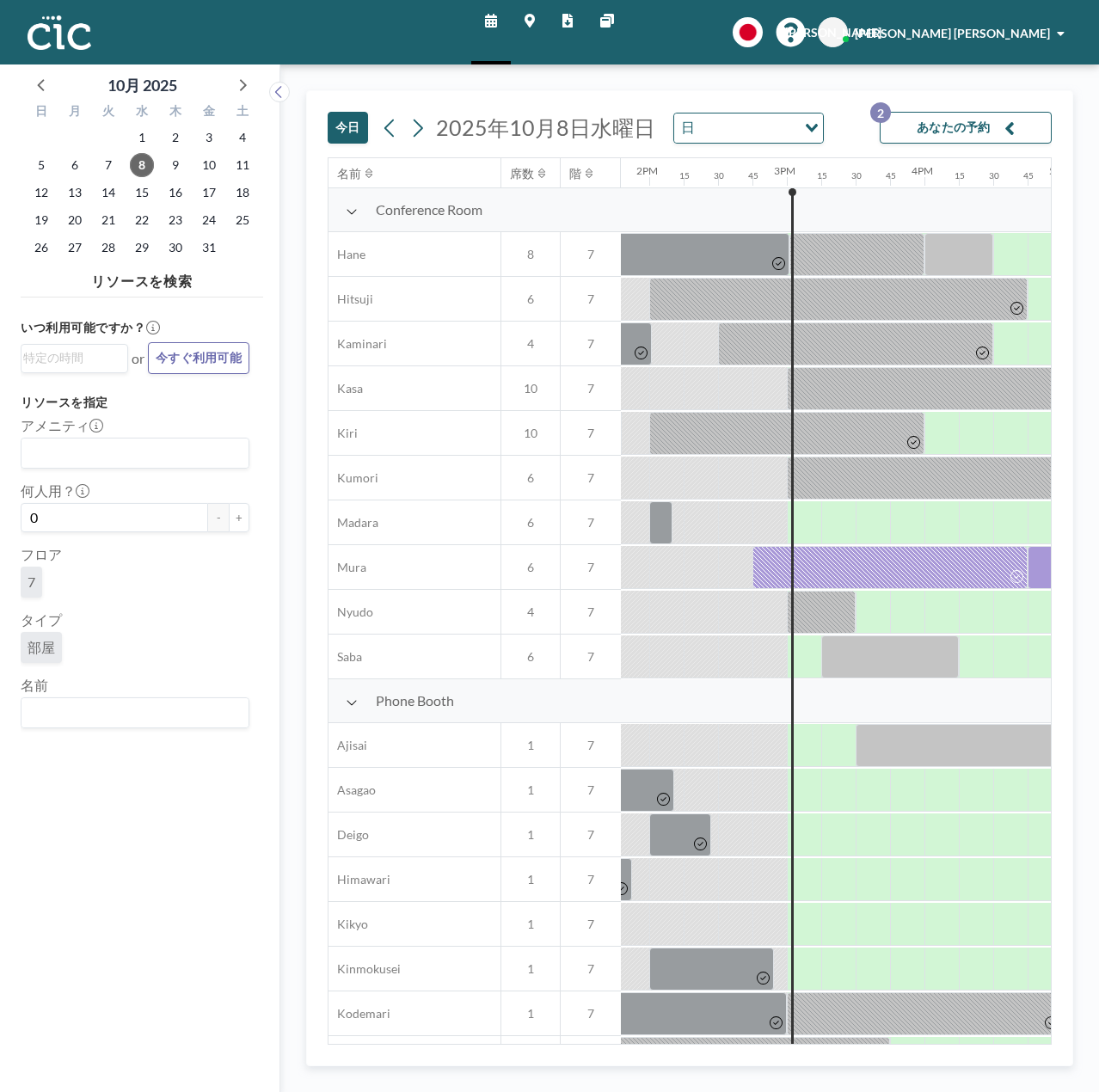
scroll to position [0, 2024]
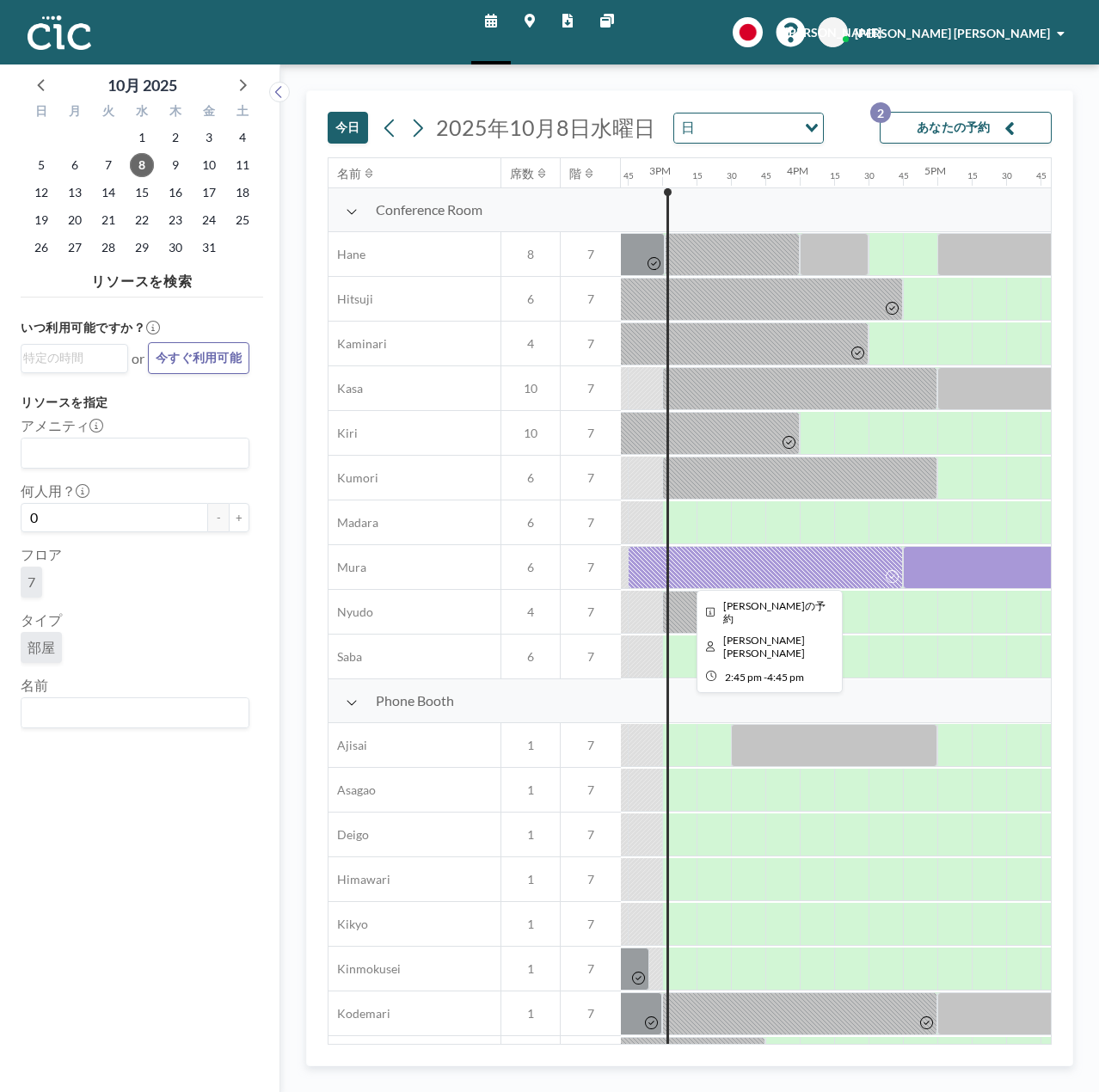
click at [705, 568] on div at bounding box center [766, 568] width 276 height 43
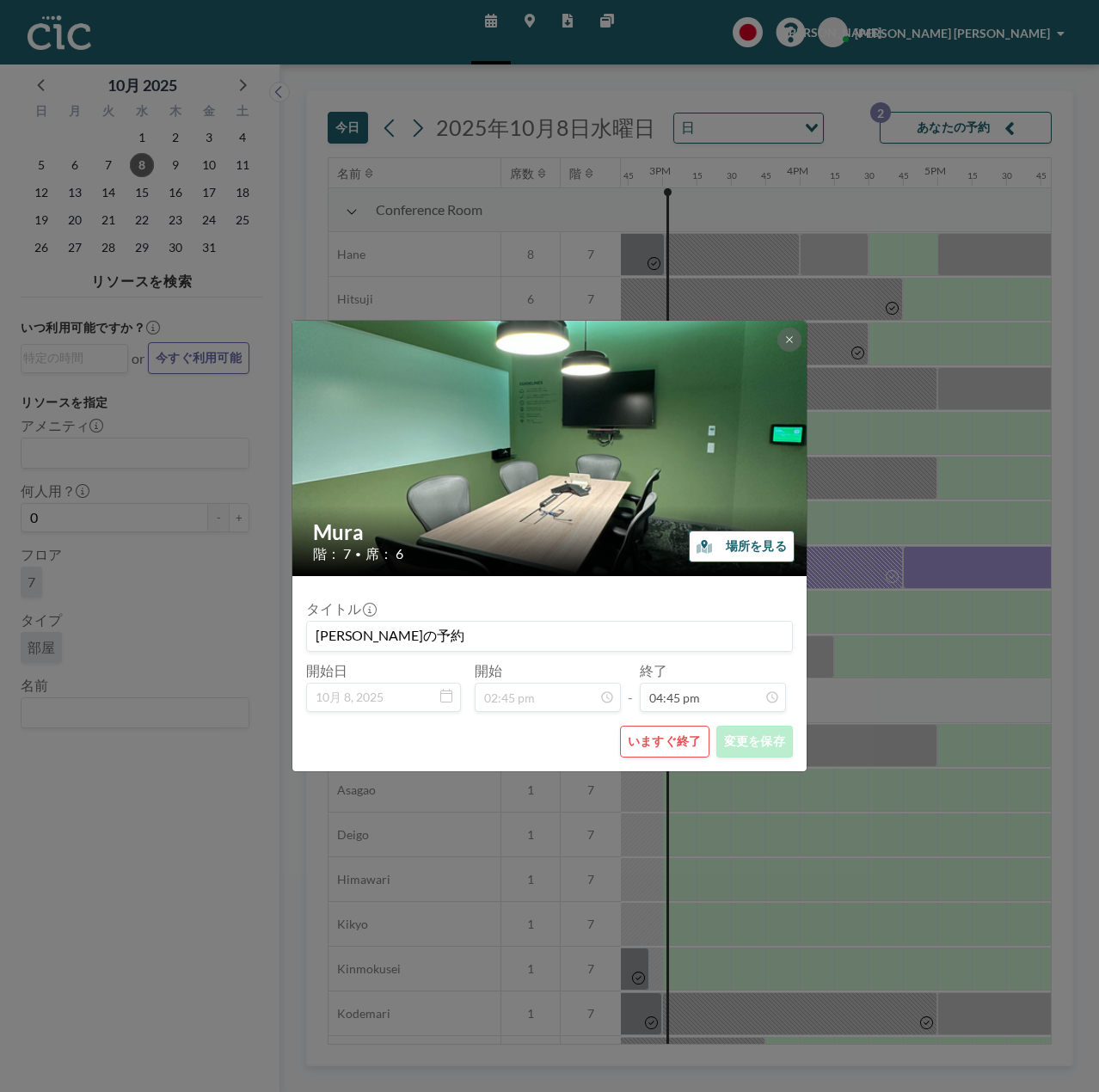
click at [986, 616] on div "Mura 階： 7 • 席： 6 場所を見る タイトル [PERSON_NAME]の予約 開始日 10月 8, [DATE] 開始 02:45 pm - 終了…" at bounding box center [550, 546] width 1099 height 1092
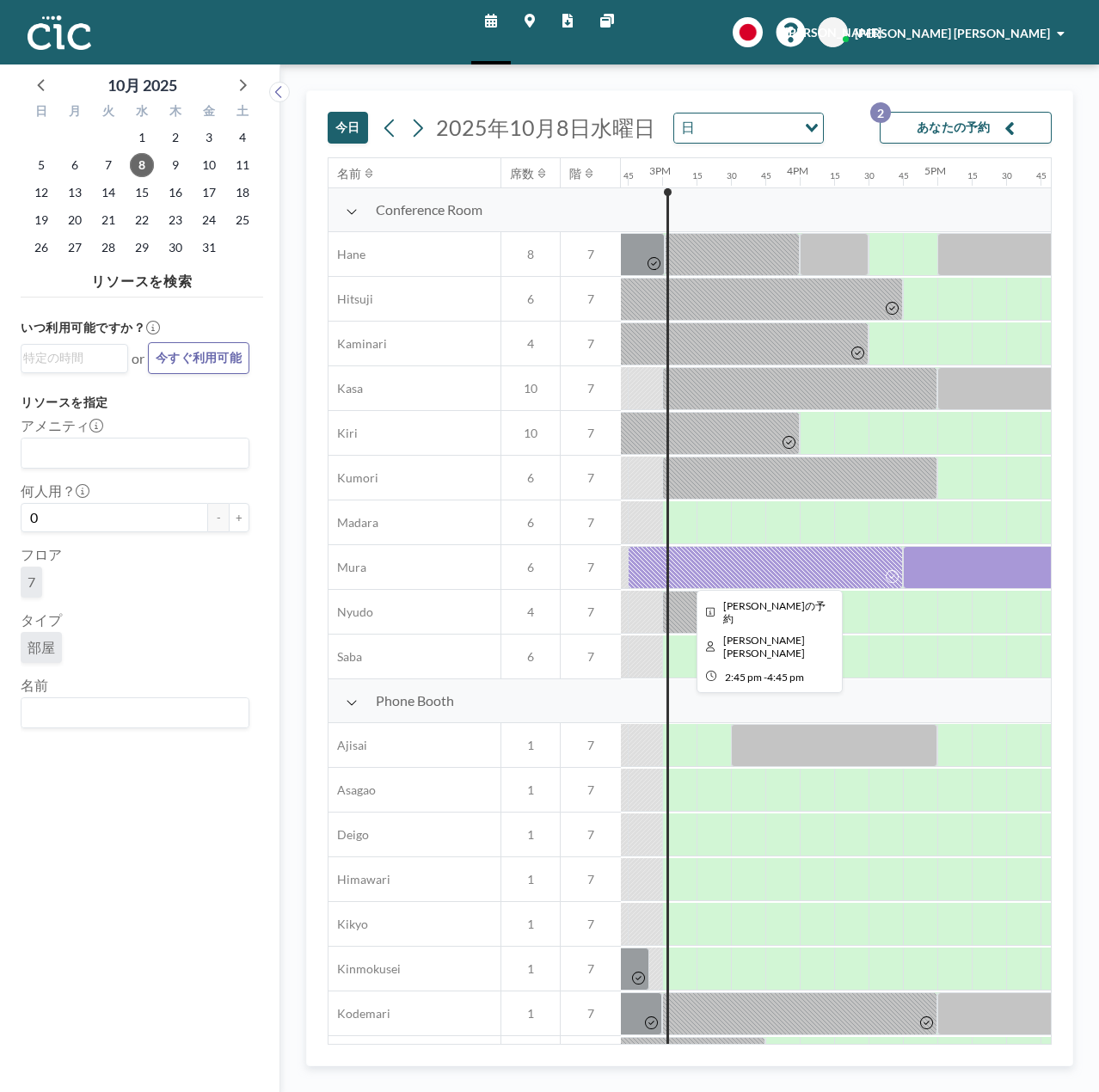
click at [889, 577] on icon at bounding box center [892, 576] width 13 height 13
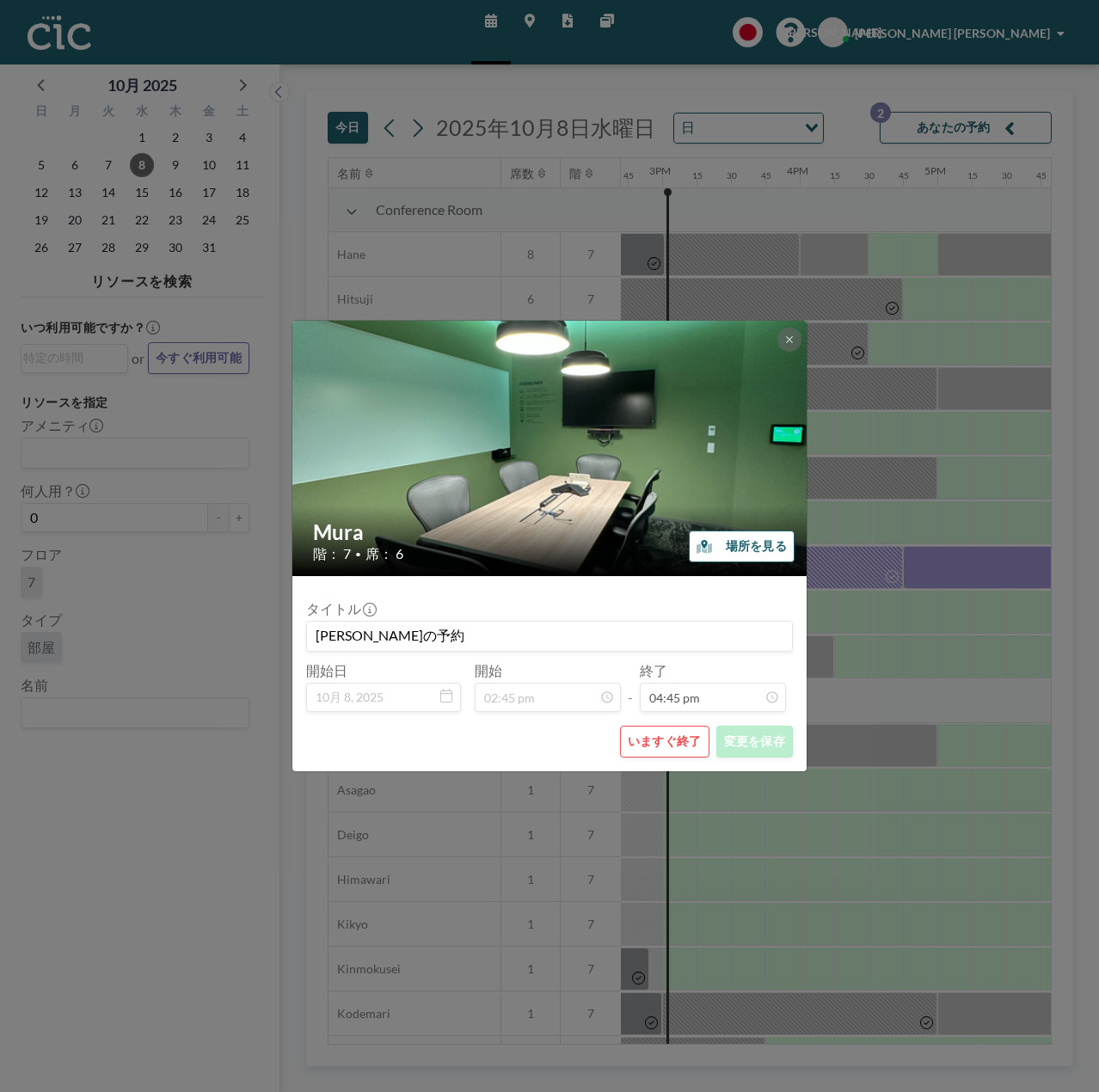
click at [917, 725] on div "Mura 階： 7 • 席： 6 場所を見る タイトル [PERSON_NAME]の予約 開始日 10月 8, [DATE] 開始 02:45 pm - 終了…" at bounding box center [550, 546] width 1099 height 1092
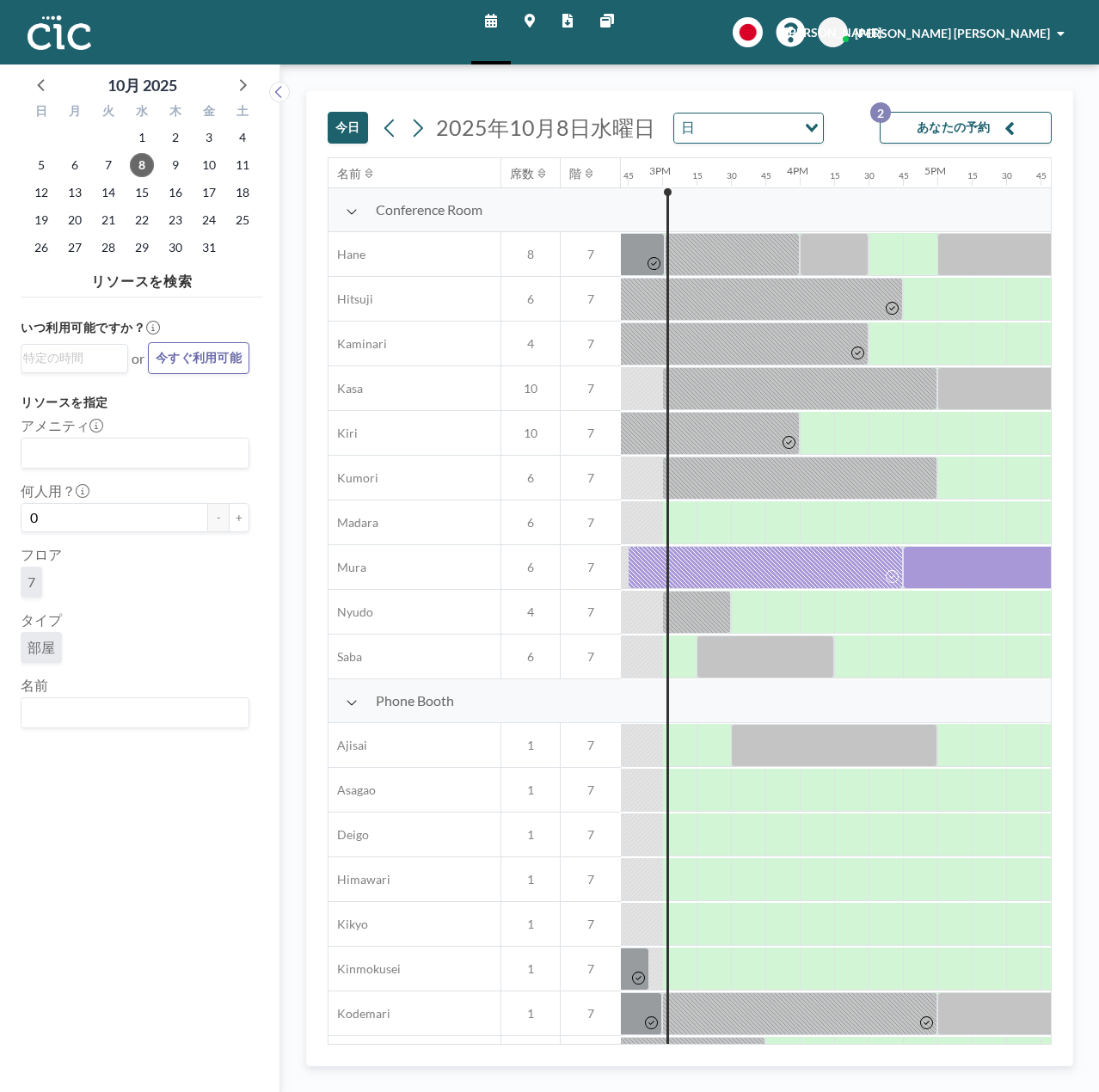
click at [1057, 39] on div "[PERSON_NAME] [PERSON_NAME]" at bounding box center [959, 32] width 210 height 17
click at [1006, 126] on link "ログアウト" at bounding box center [1013, 116] width 154 height 34
